Goal: Find specific page/section: Find specific page/section

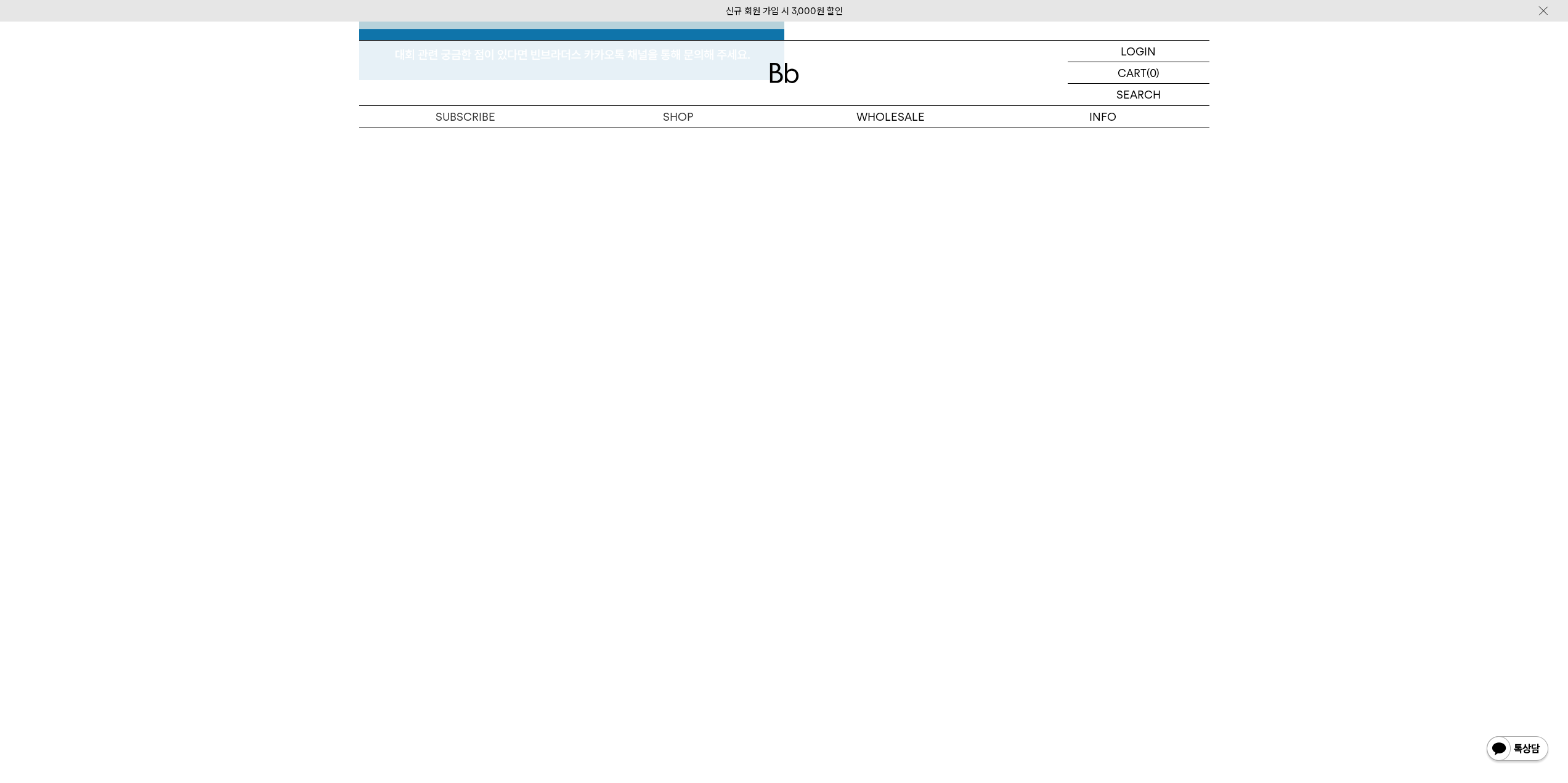
scroll to position [6779, 0]
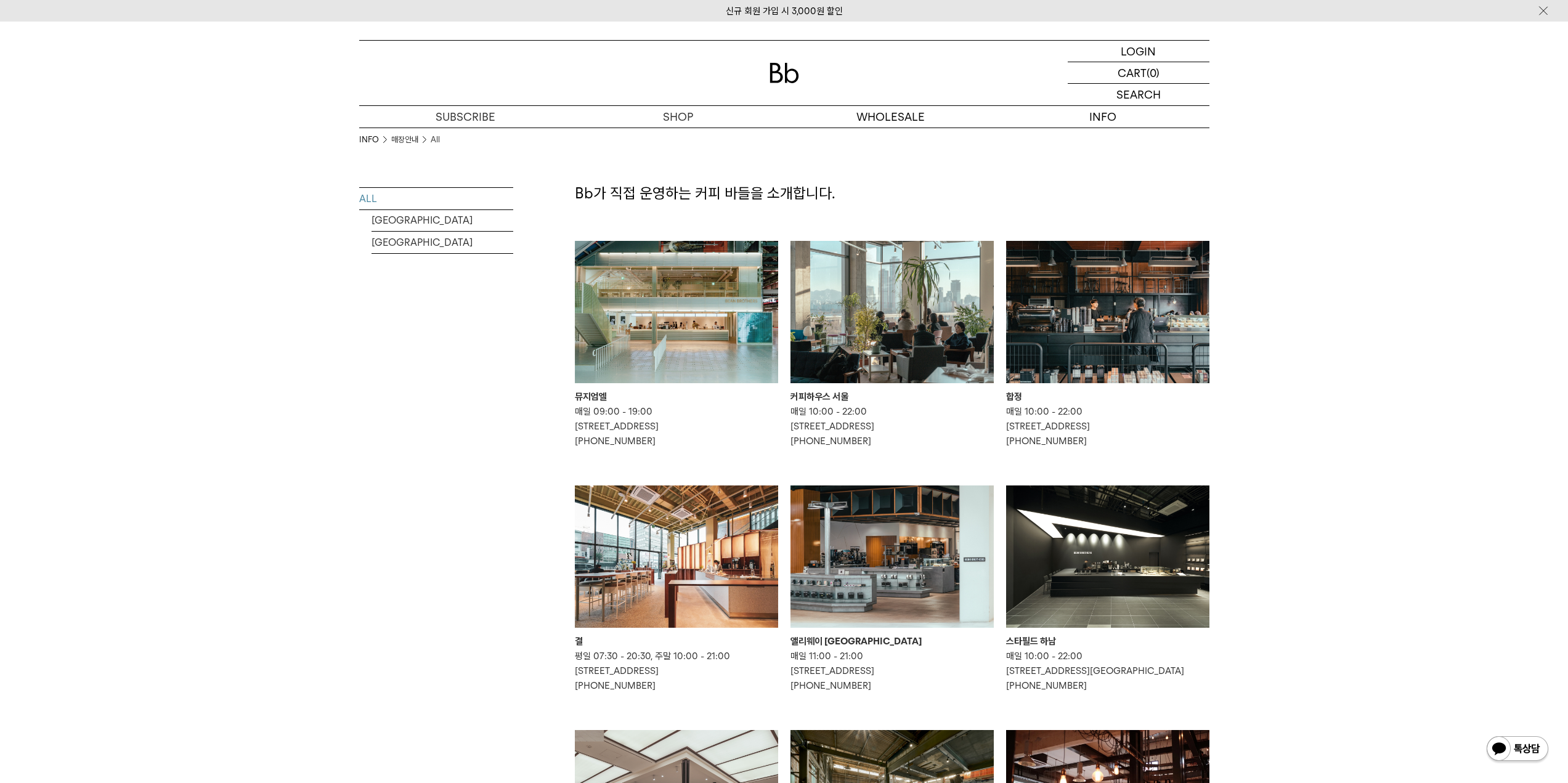
click at [900, 567] on img at bounding box center [892, 557] width 203 height 143
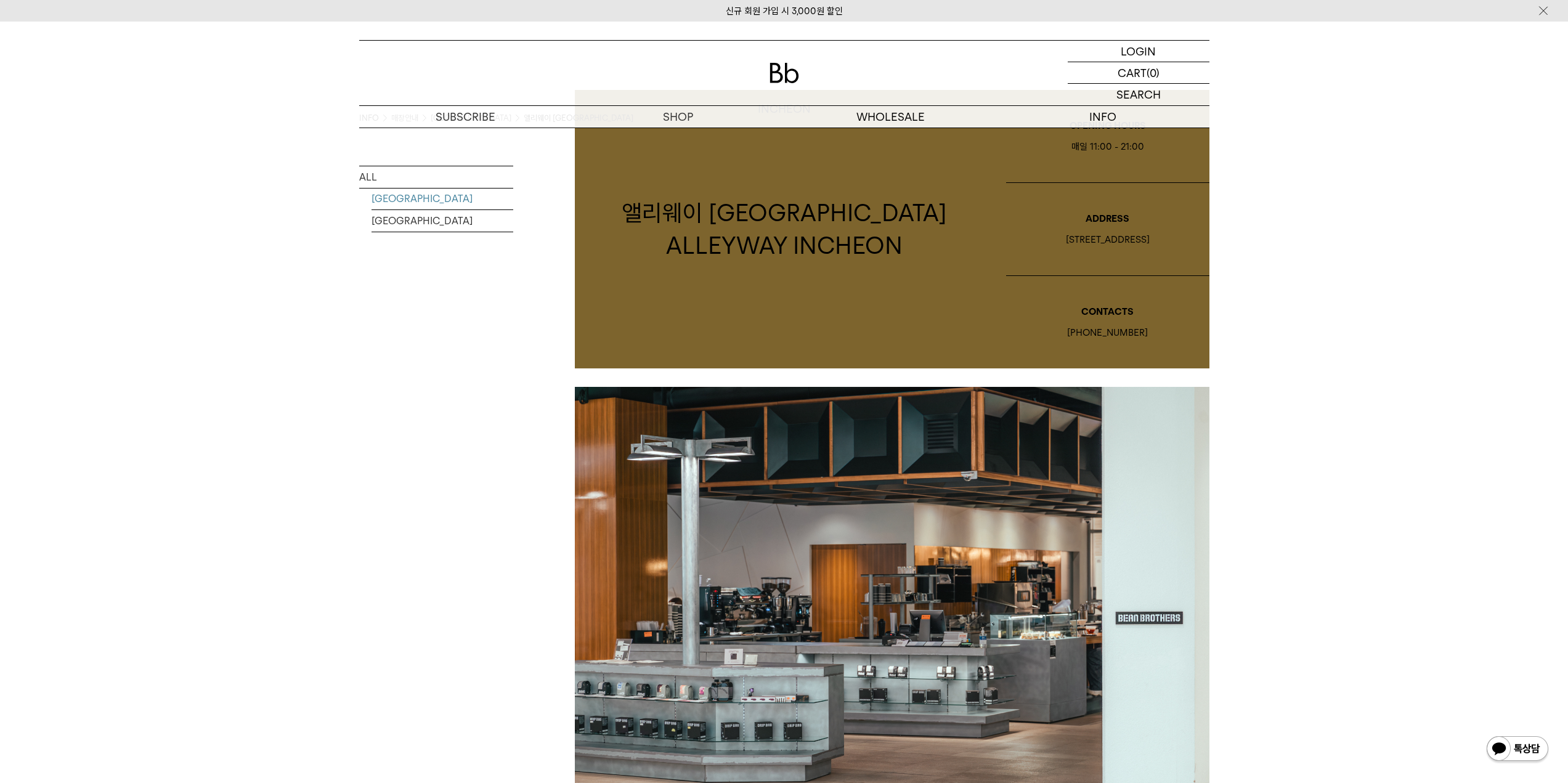
scroll to position [124, 0]
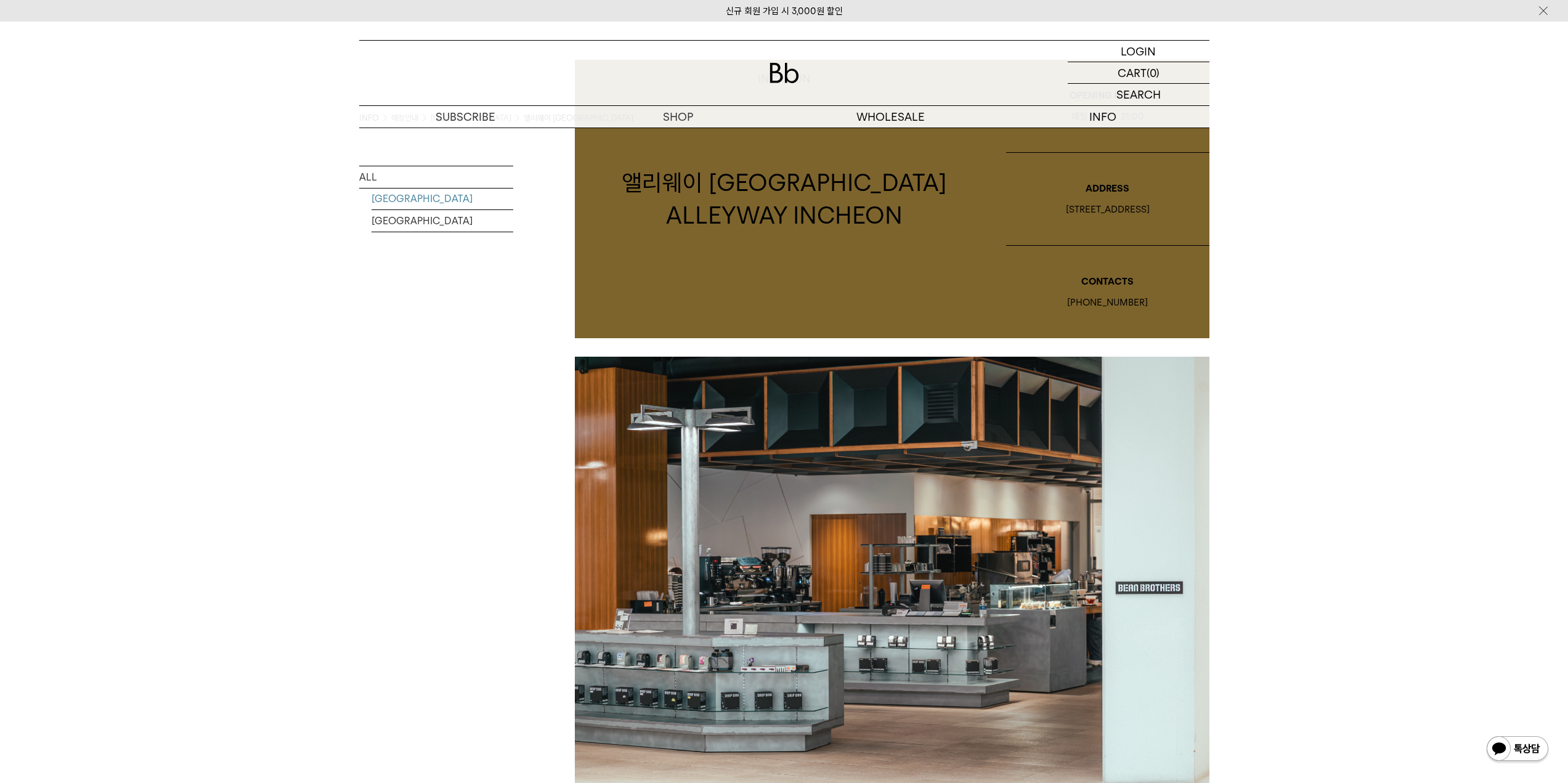
click at [809, 590] on img at bounding box center [892, 579] width 634 height 444
click at [807, 590] on img at bounding box center [892, 579] width 634 height 444
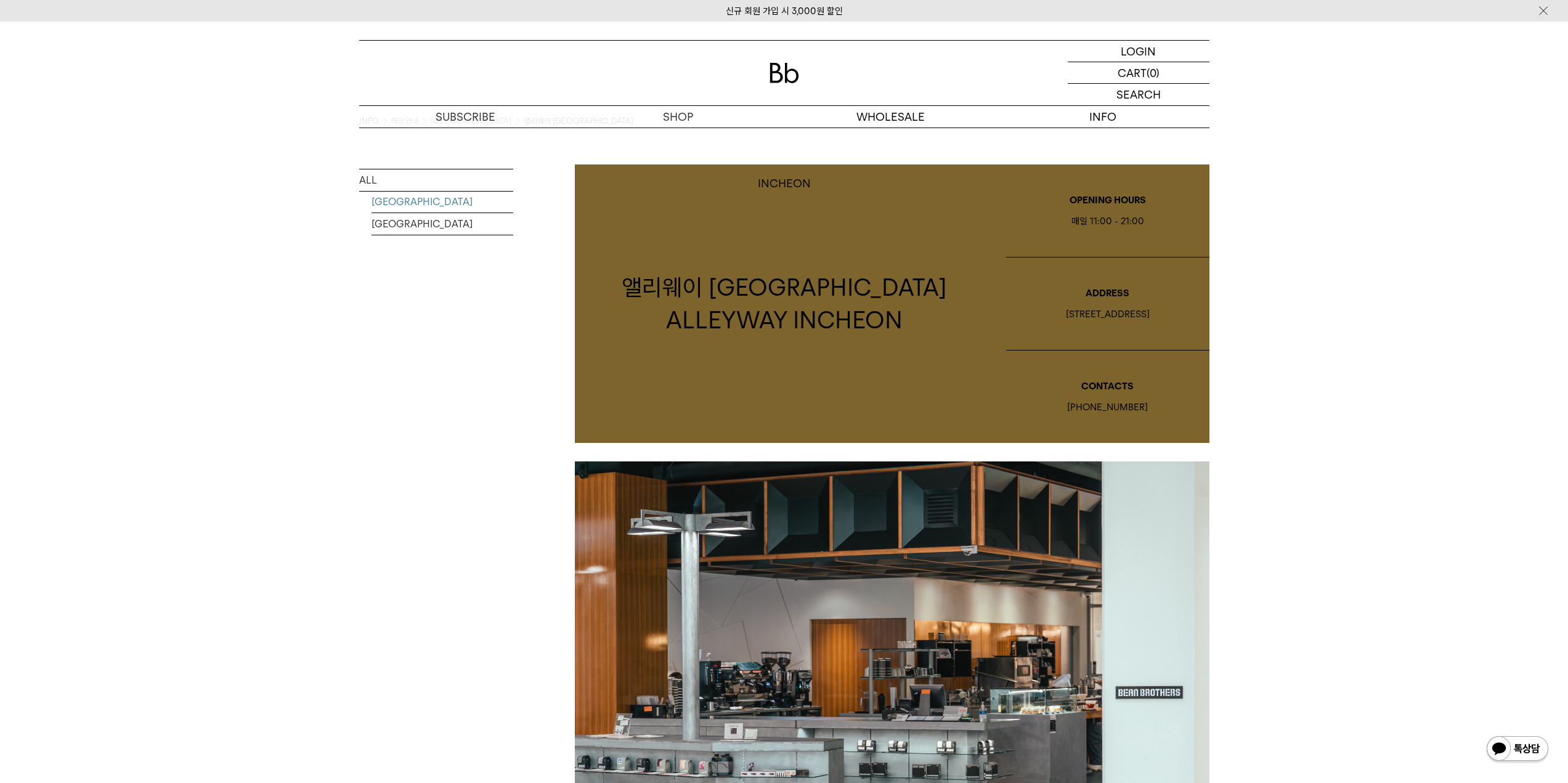
scroll to position [0, 0]
